Goal: Use online tool/utility: Utilize a website feature to perform a specific function

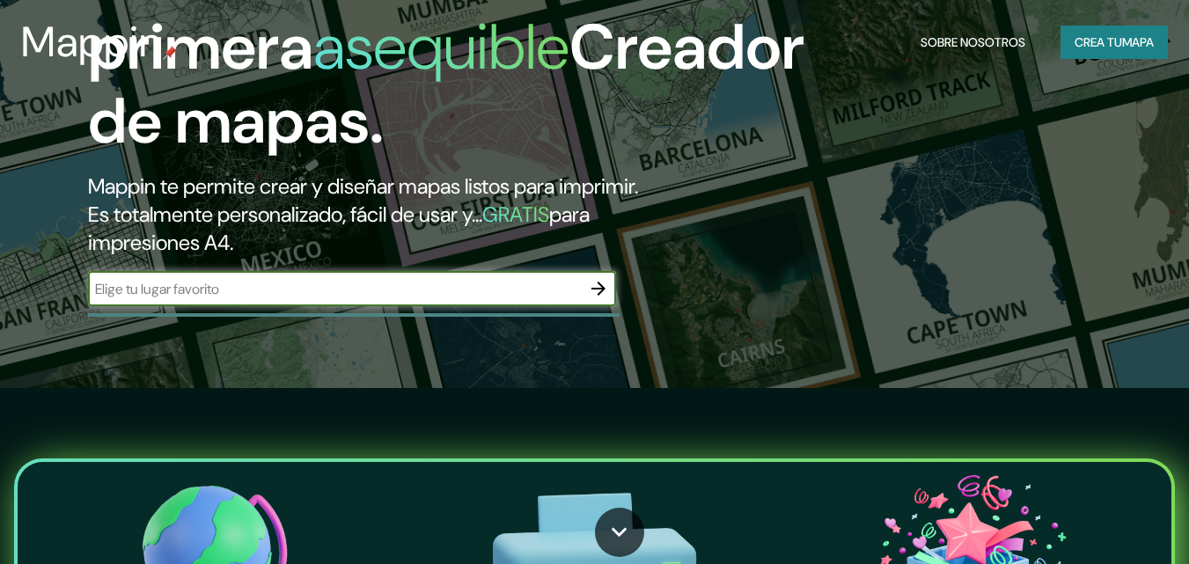
click at [223, 292] on input "text" at bounding box center [334, 289] width 493 height 20
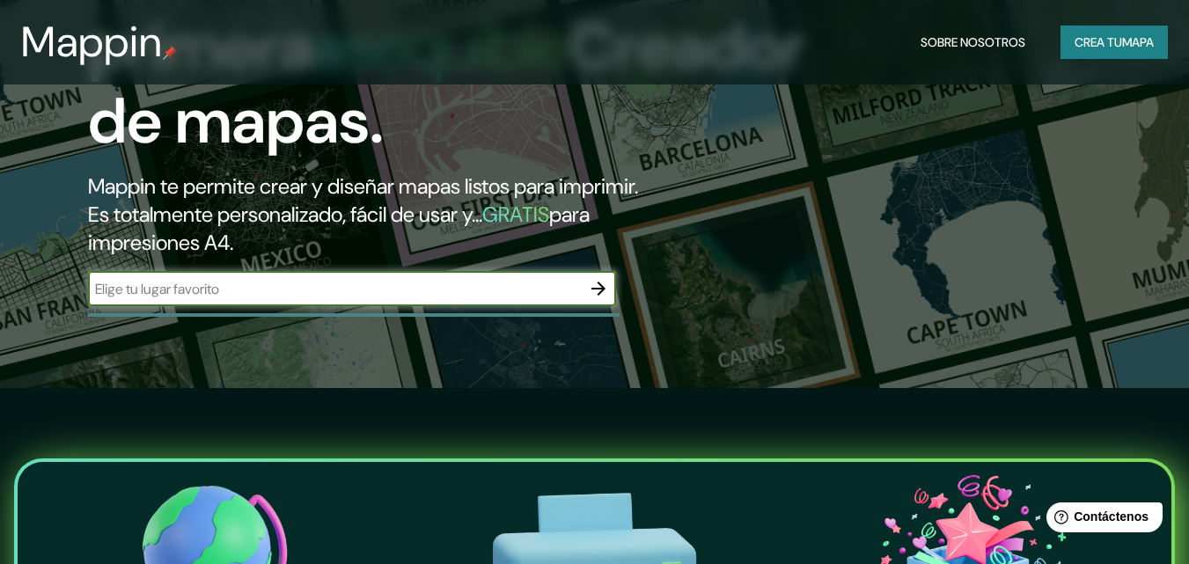
type input "chilecito"
click at [596, 282] on icon "button" at bounding box center [598, 288] width 21 height 21
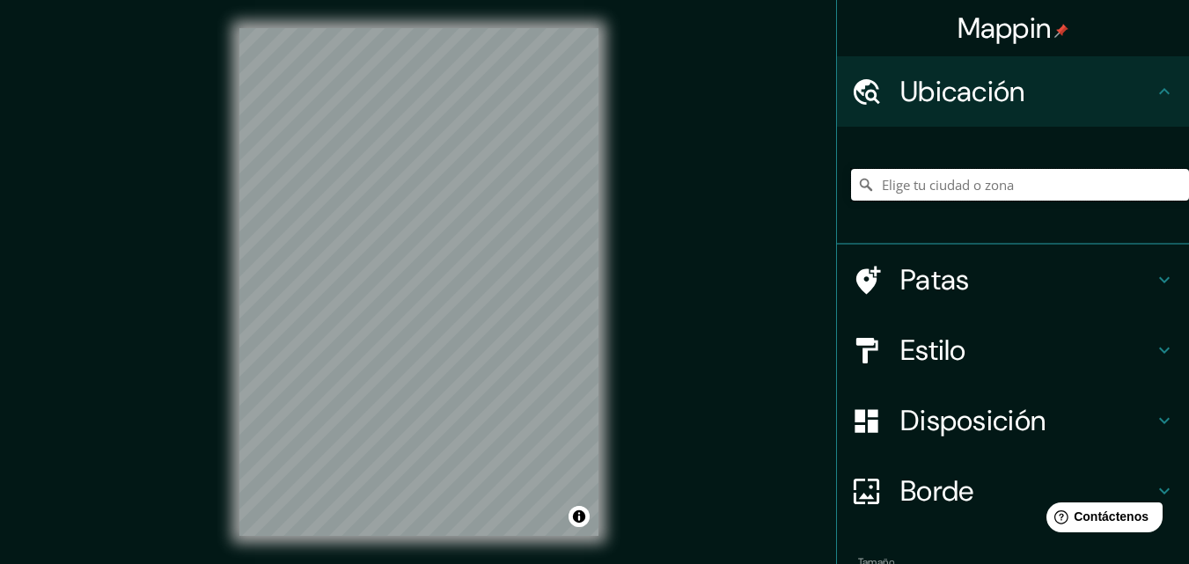
click at [881, 186] on input "Elige tu ciudad o zona" at bounding box center [1020, 185] width 338 height 32
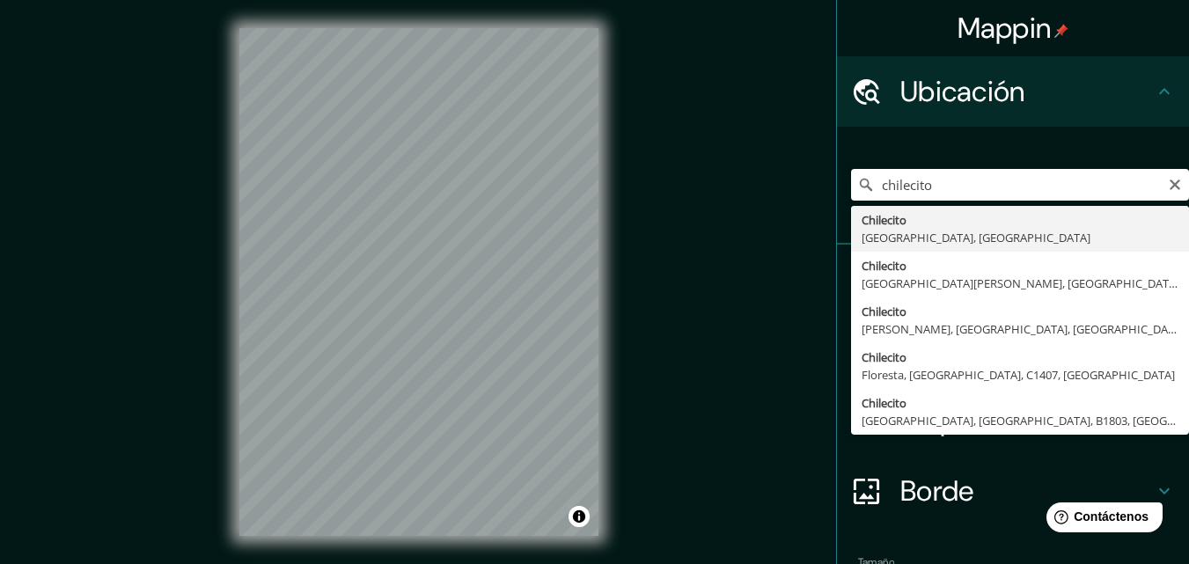
type input "Chilecito, [GEOGRAPHIC_DATA], [GEOGRAPHIC_DATA]"
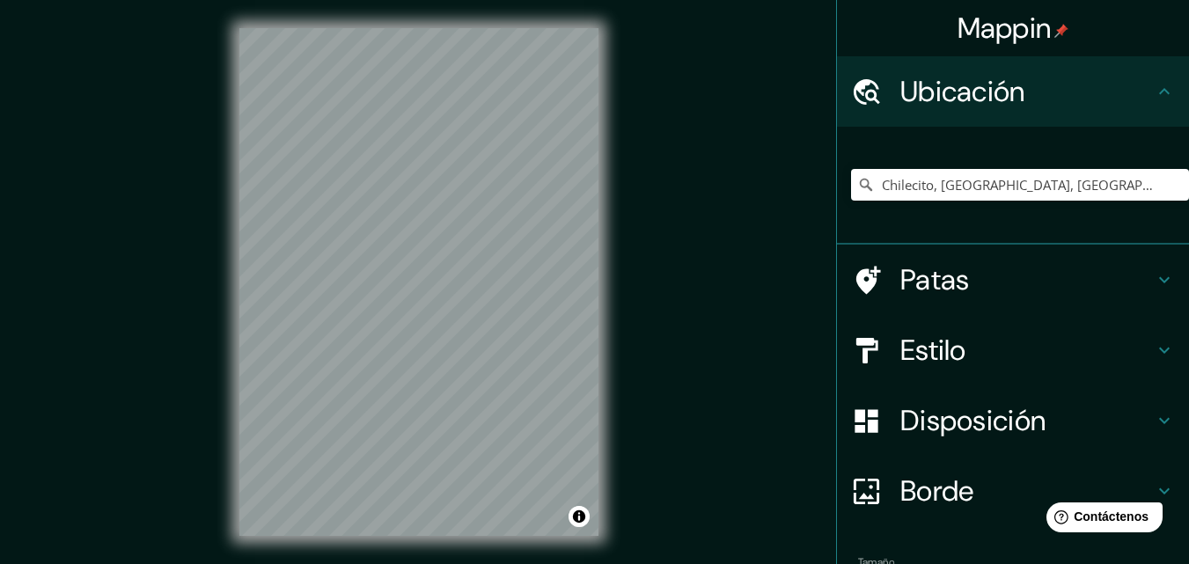
click at [605, 439] on div "© Mapbox © OpenStreetMap Improve this map" at bounding box center [419, 282] width 416 height 564
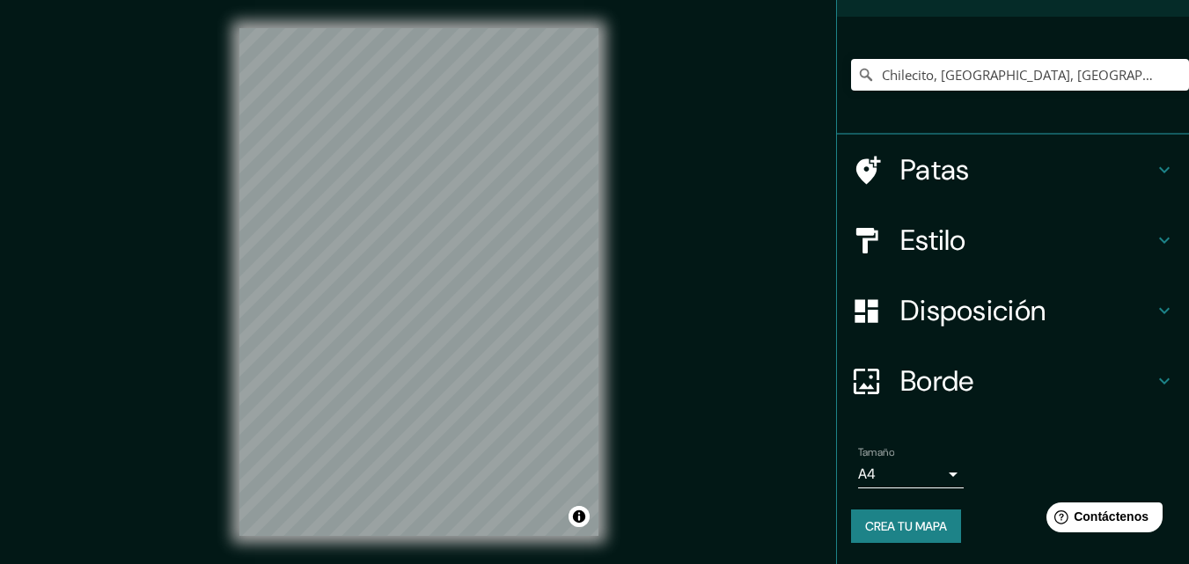
click at [1160, 169] on icon at bounding box center [1165, 170] width 11 height 6
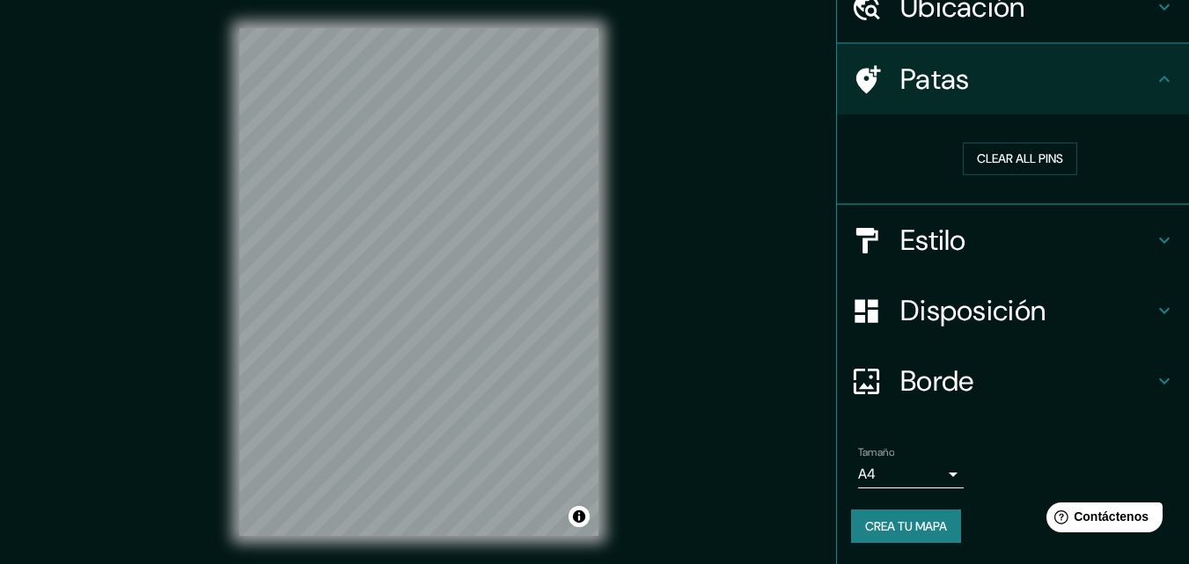
scroll to position [84, 0]
click at [1155, 233] on icon at bounding box center [1164, 241] width 21 height 21
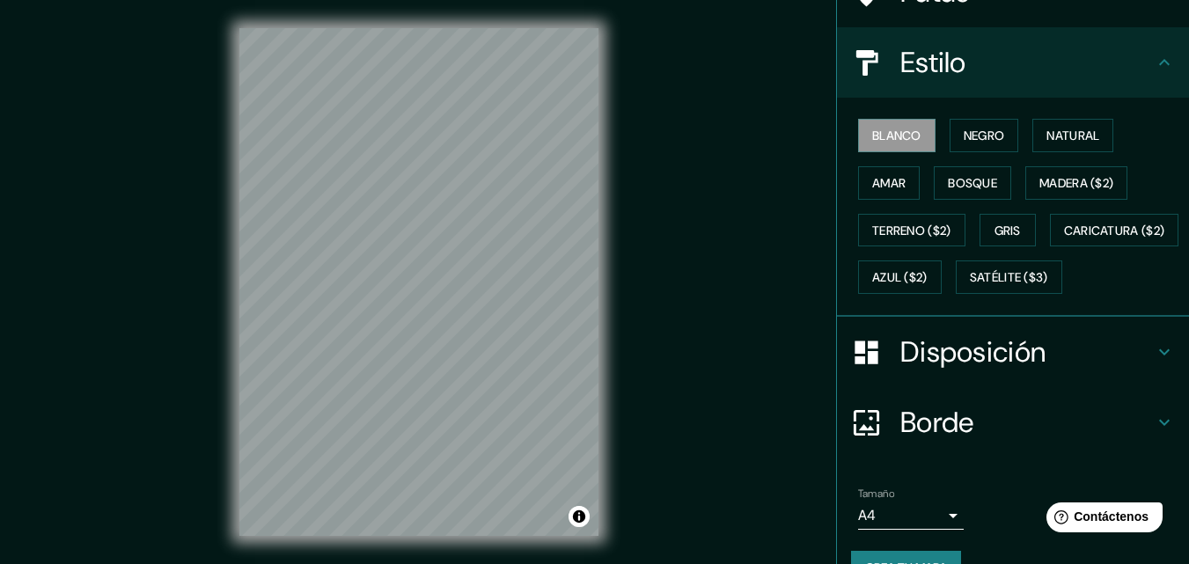
scroll to position [260, 0]
